Goal: Find specific page/section: Find specific page/section

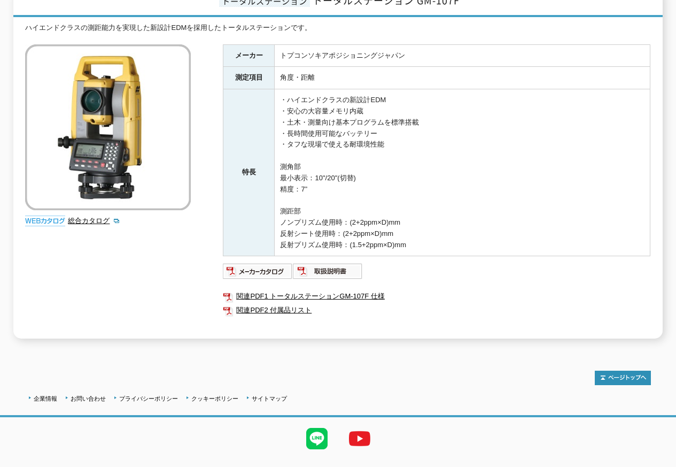
scroll to position [172, 0]
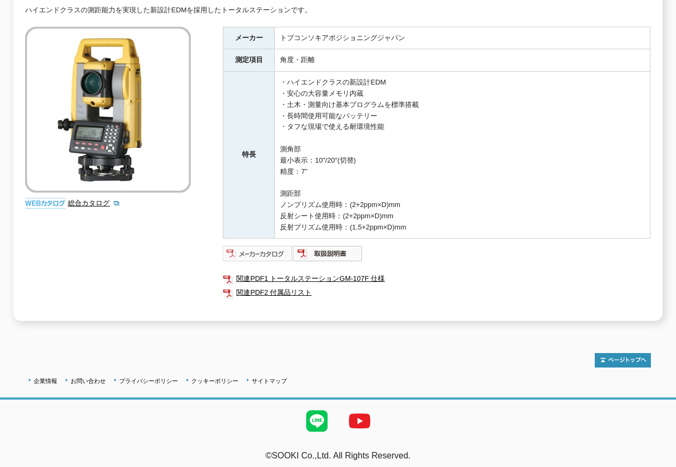
click at [258, 247] on img at bounding box center [258, 253] width 70 height 17
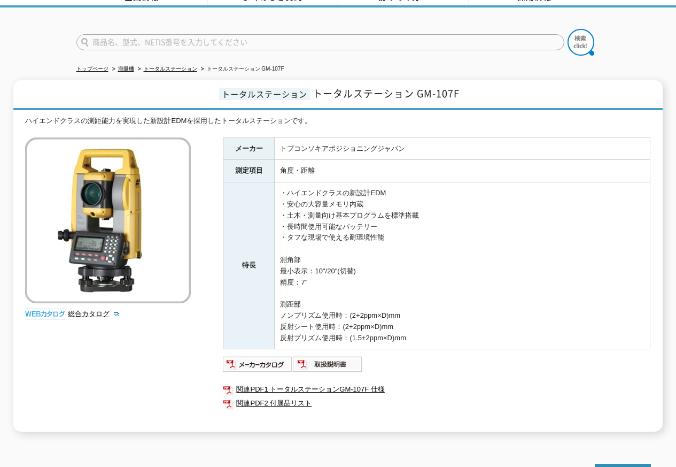
scroll to position [0, 0]
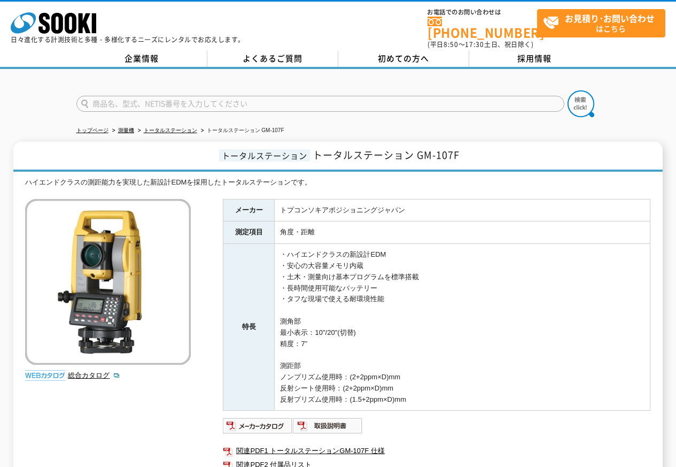
click at [127, 96] on input "text" at bounding box center [320, 104] width 488 height 16
paste input "ﾄﾌﾟｺﾝ　ﾄｰﾀﾙｽﾃｰｼｮﾝ　LM-150"
click at [159, 97] on input "ﾄﾌﾟｺﾝ　ﾄｰﾀﾙｽﾃｰｼｮﾝ　LM-150" at bounding box center [320, 104] width 488 height 16
click at [98, 99] on input "LM-150" at bounding box center [320, 104] width 488 height 16
type input "LM-150"
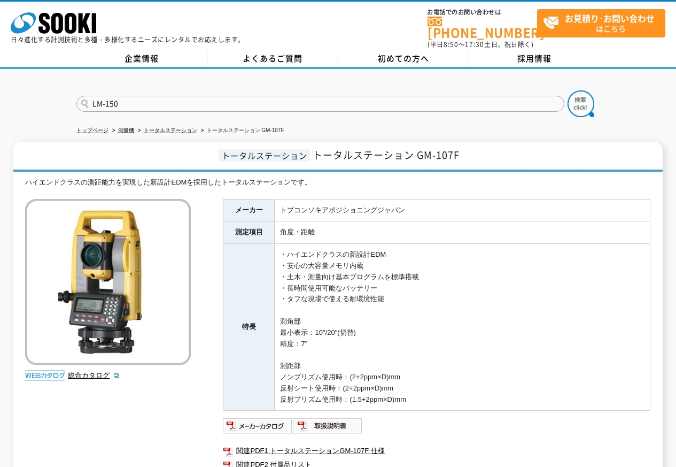
click at [568, 90] on button at bounding box center [581, 103] width 27 height 27
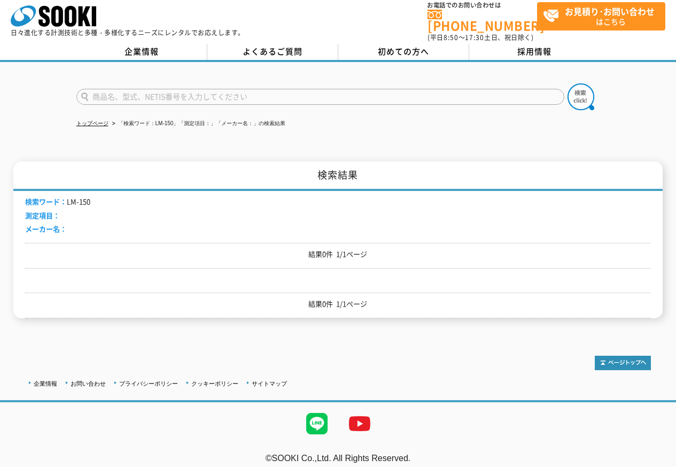
scroll to position [9, 0]
